Goal: Ask a question

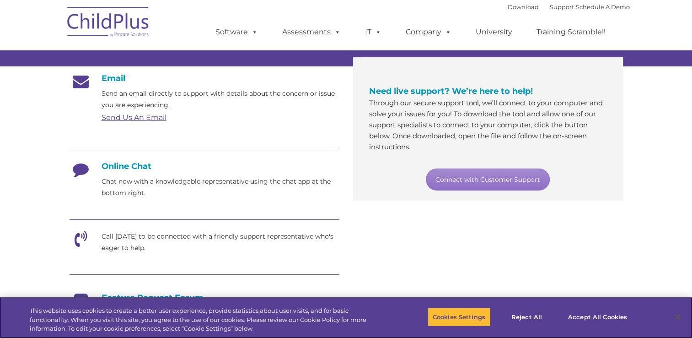
scroll to position [149, 0]
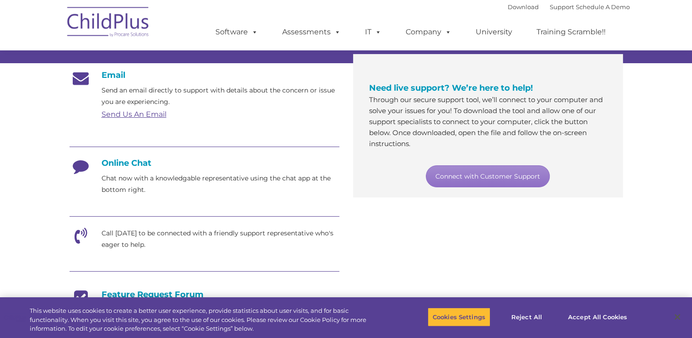
click at [132, 162] on h4 "Online Chat" at bounding box center [205, 163] width 270 height 10
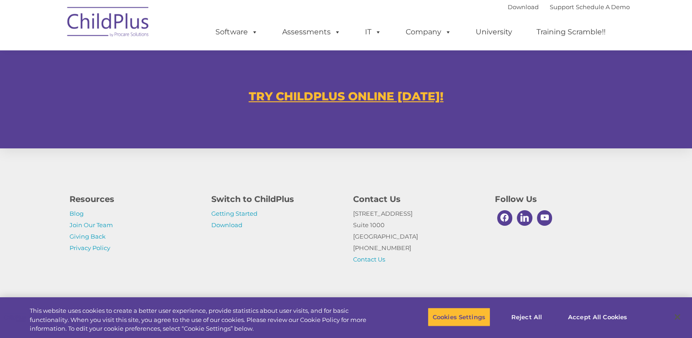
scroll to position [563, 0]
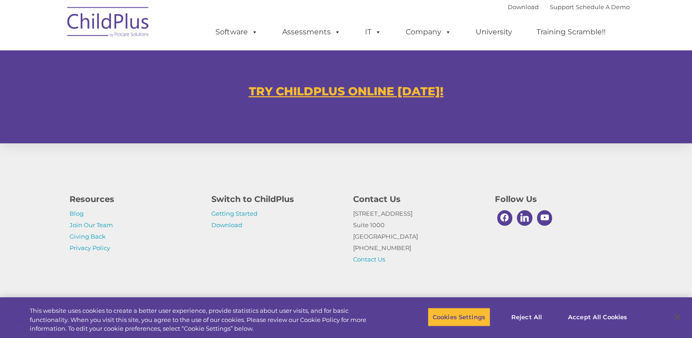
click at [377, 90] on u "TRY CHILDPLUS ONLINE [DATE]!" at bounding box center [346, 91] width 195 height 14
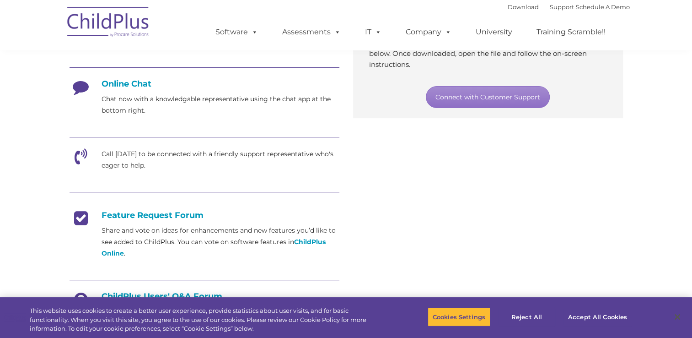
scroll to position [237, 0]
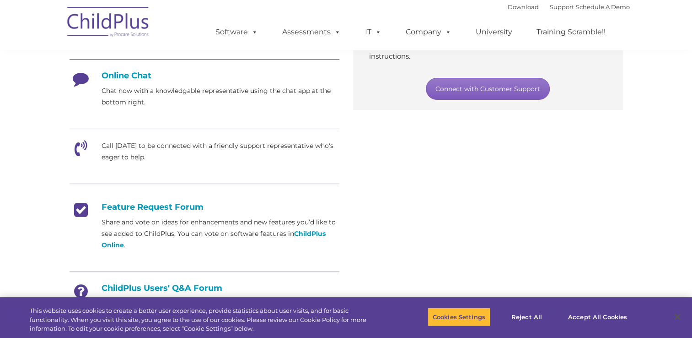
click at [493, 94] on link "Connect with Customer Support" at bounding box center [488, 89] width 124 height 22
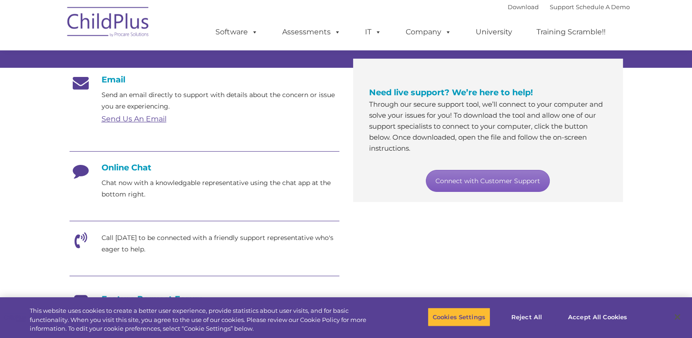
scroll to position [149, 0]
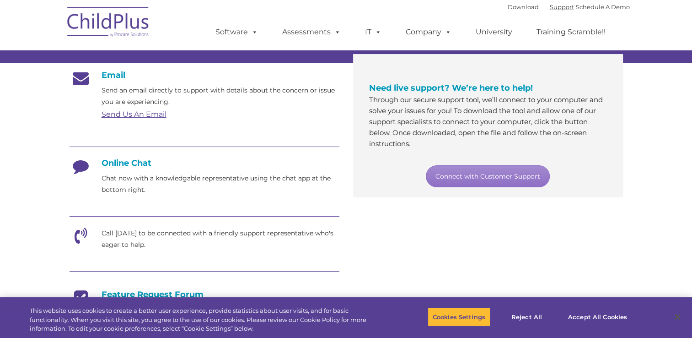
click at [551, 5] on link "Support" at bounding box center [562, 6] width 24 height 7
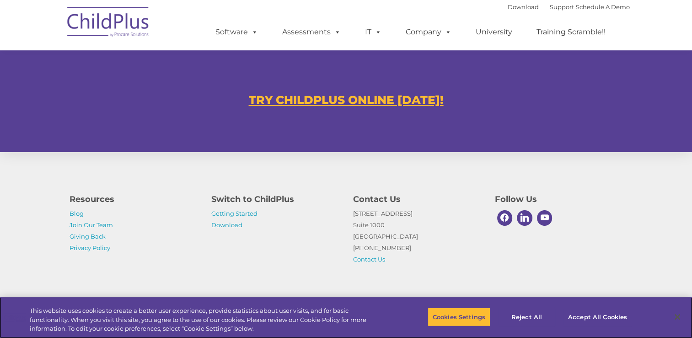
scroll to position [563, 0]
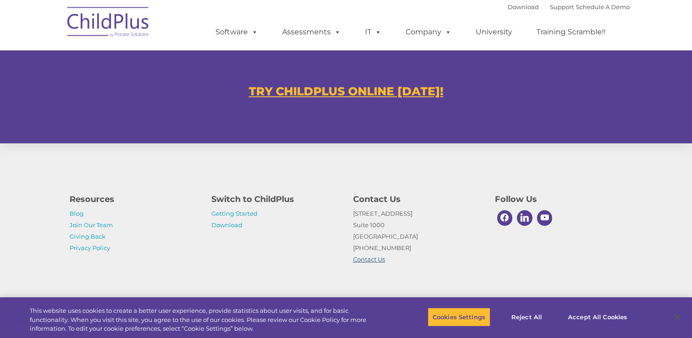
click at [379, 260] on link "Contact Us" at bounding box center [369, 258] width 32 height 7
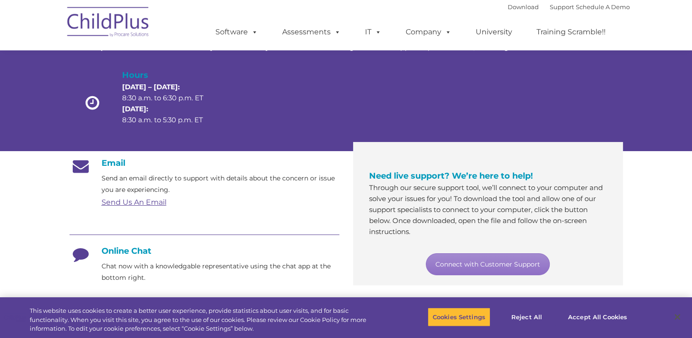
scroll to position [0, 0]
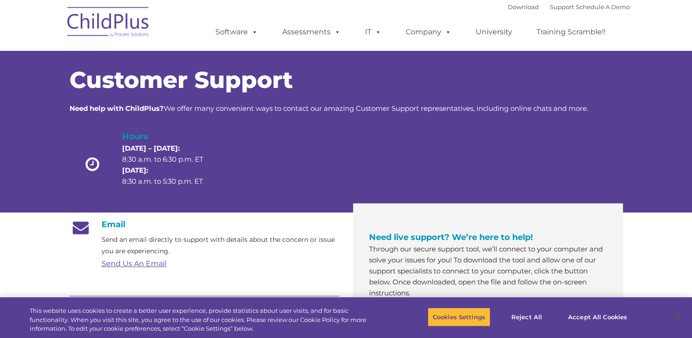
click at [250, 29] on span at bounding box center [253, 31] width 10 height 9
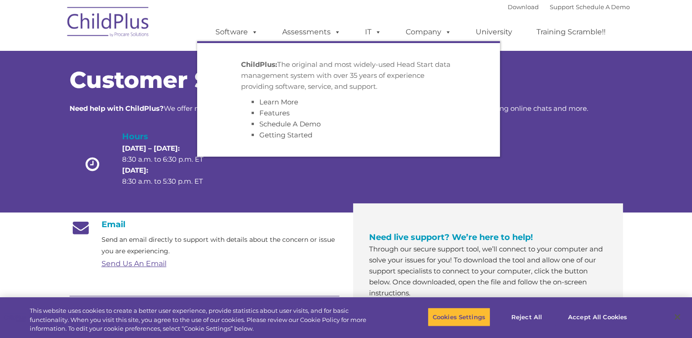
click at [388, 34] on link "IT" at bounding box center [373, 32] width 35 height 18
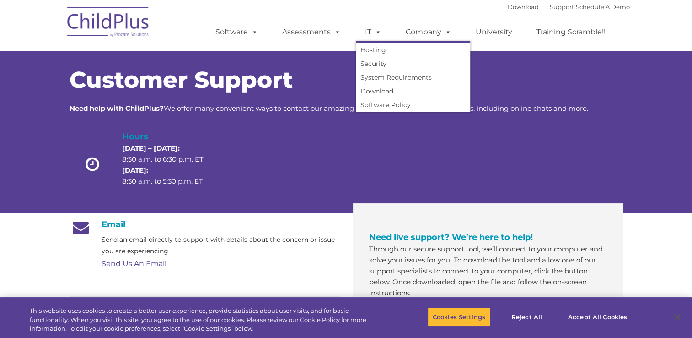
click at [383, 135] on div at bounding box center [392, 166] width 111 height 73
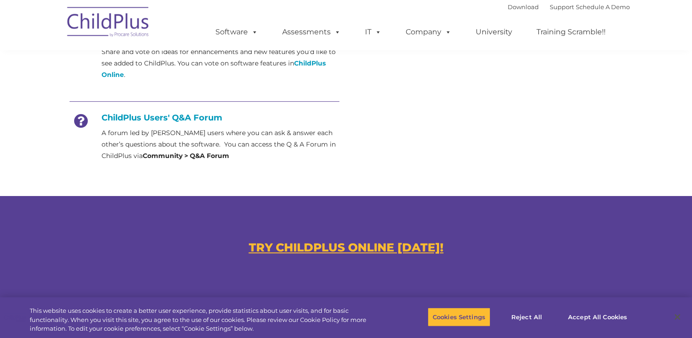
scroll to position [563, 0]
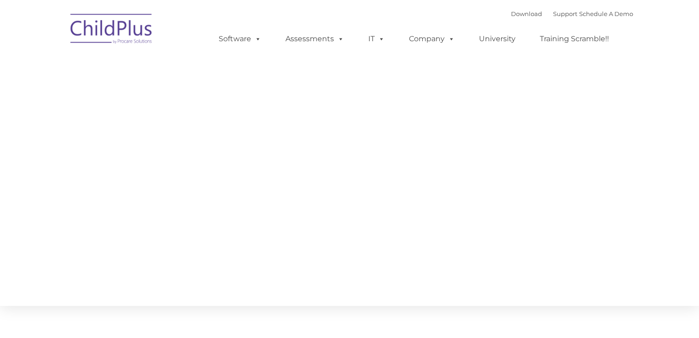
type input ""
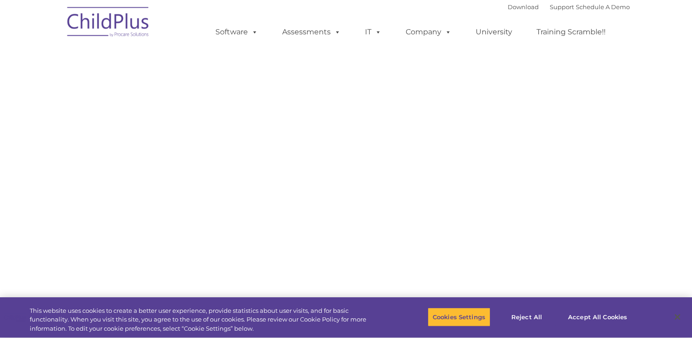
select select "MEDIUM"
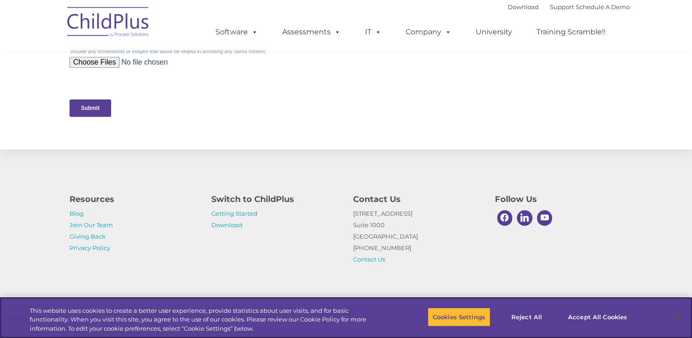
scroll to position [455, 0]
